Goal: Transaction & Acquisition: Purchase product/service

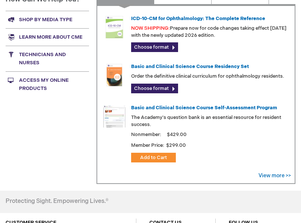
scroll to position [283, 0]
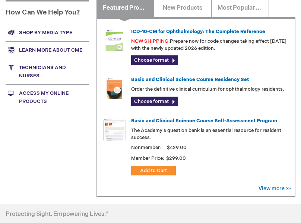
click at [35, 59] on link "Technicians and nurses" at bounding box center [47, 72] width 83 height 26
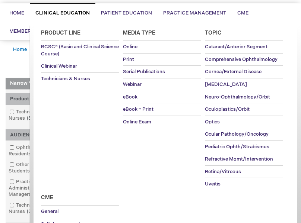
scroll to position [53, 0]
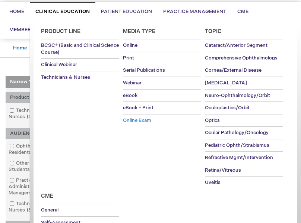
click at [134, 118] on span "Online Exam" at bounding box center [137, 121] width 28 height 6
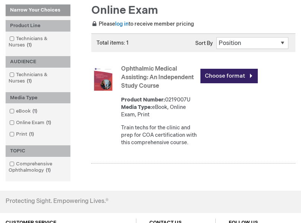
scroll to position [109, 0]
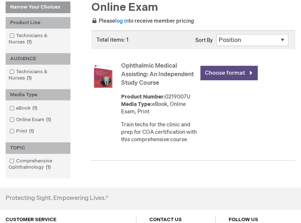
click at [247, 74] on link "Choose format" at bounding box center [228, 73] width 57 height 15
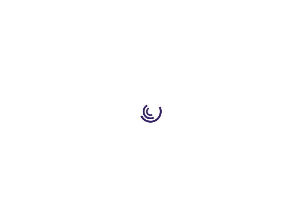
type input "0"
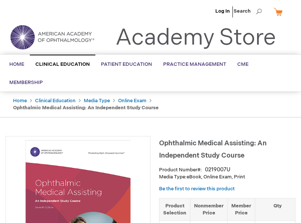
scroll to position [138, 0]
